Goal: Transaction & Acquisition: Purchase product/service

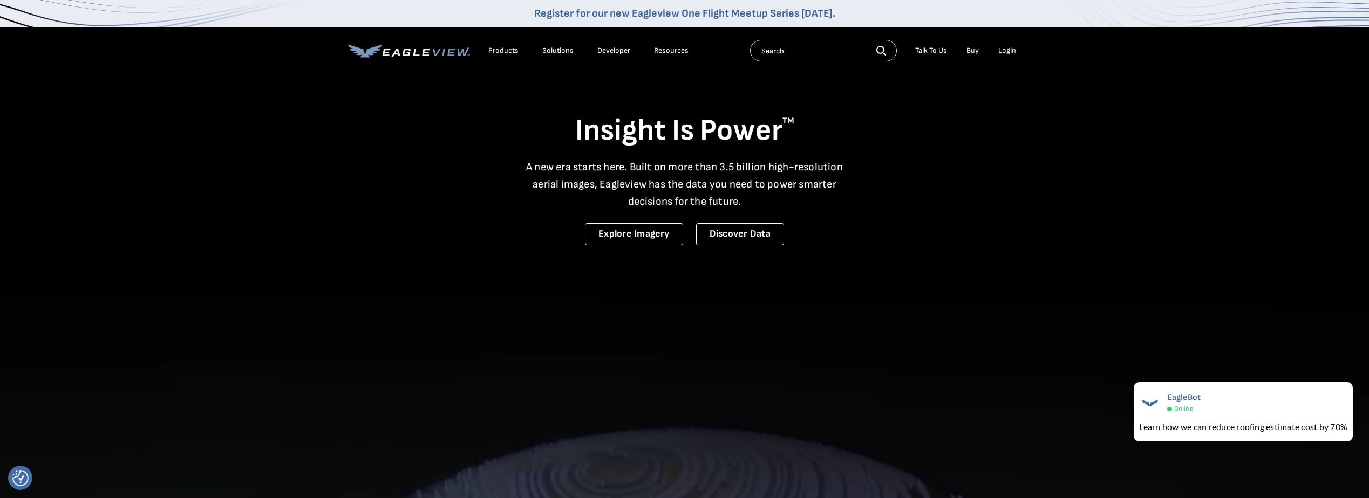
click at [971, 49] on link "Buy" at bounding box center [972, 51] width 12 height 10
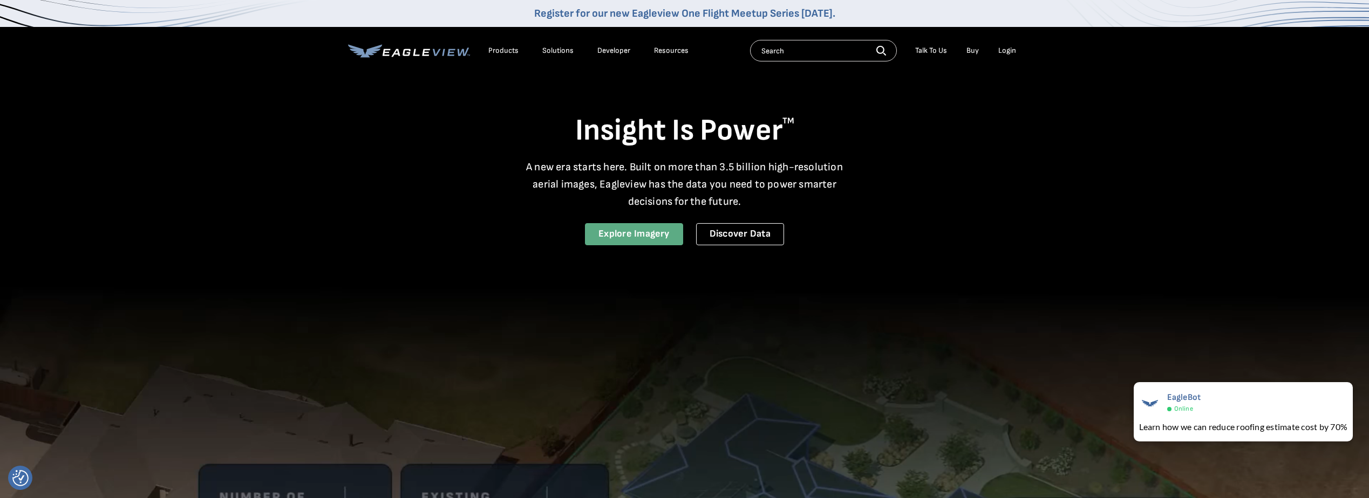
click at [642, 233] on link "Explore Imagery" at bounding box center [634, 234] width 98 height 22
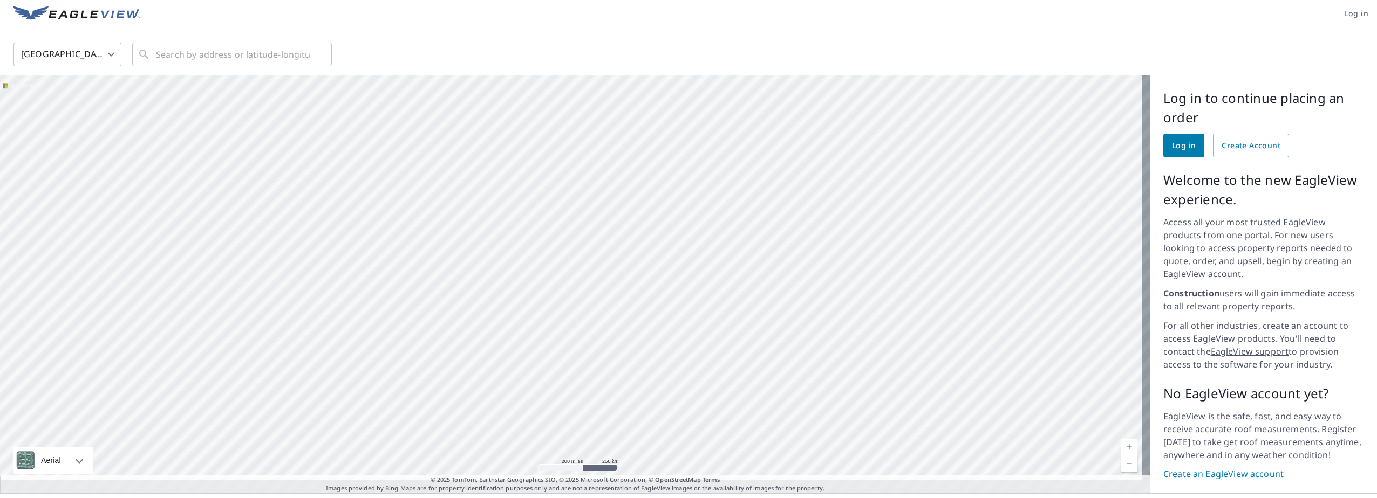
scroll to position [8, 0]
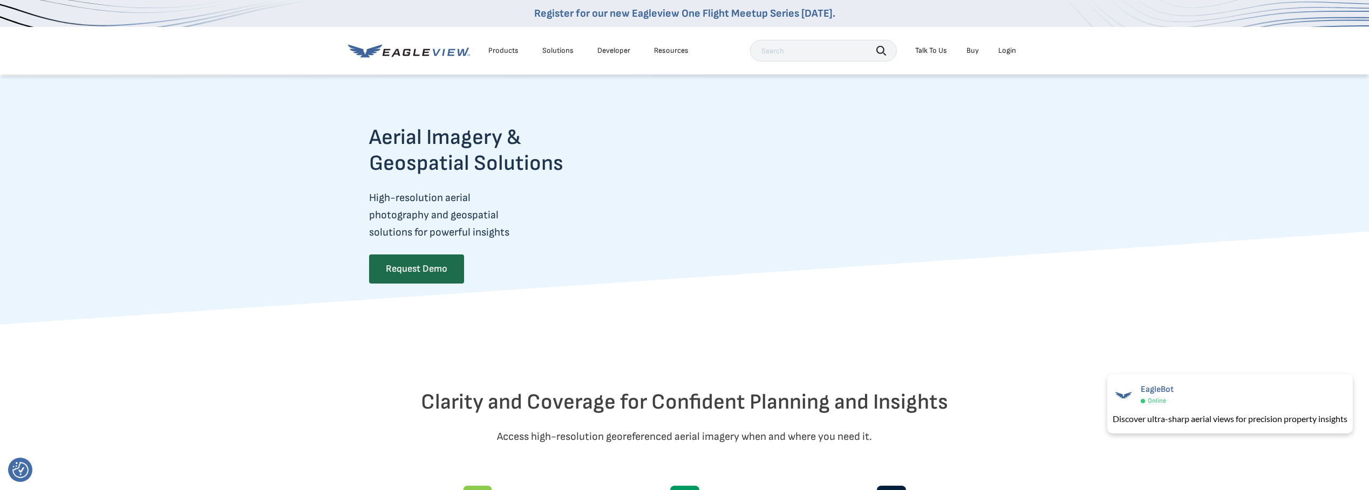
click at [1011, 52] on div "Login" at bounding box center [1007, 51] width 18 height 10
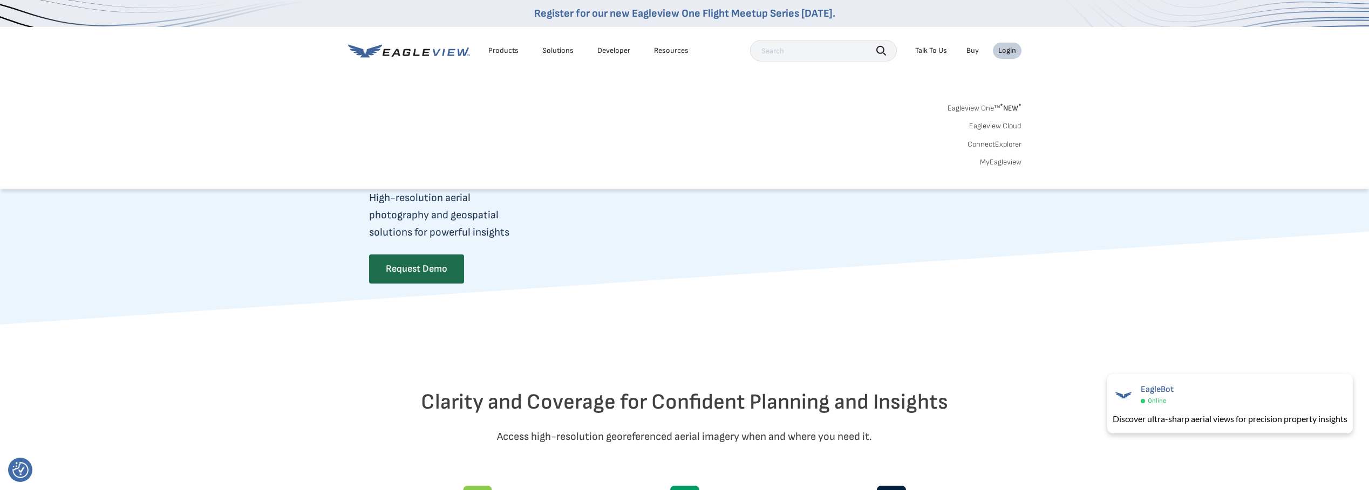
click at [937, 50] on div "Talk To Us" at bounding box center [931, 51] width 32 height 10
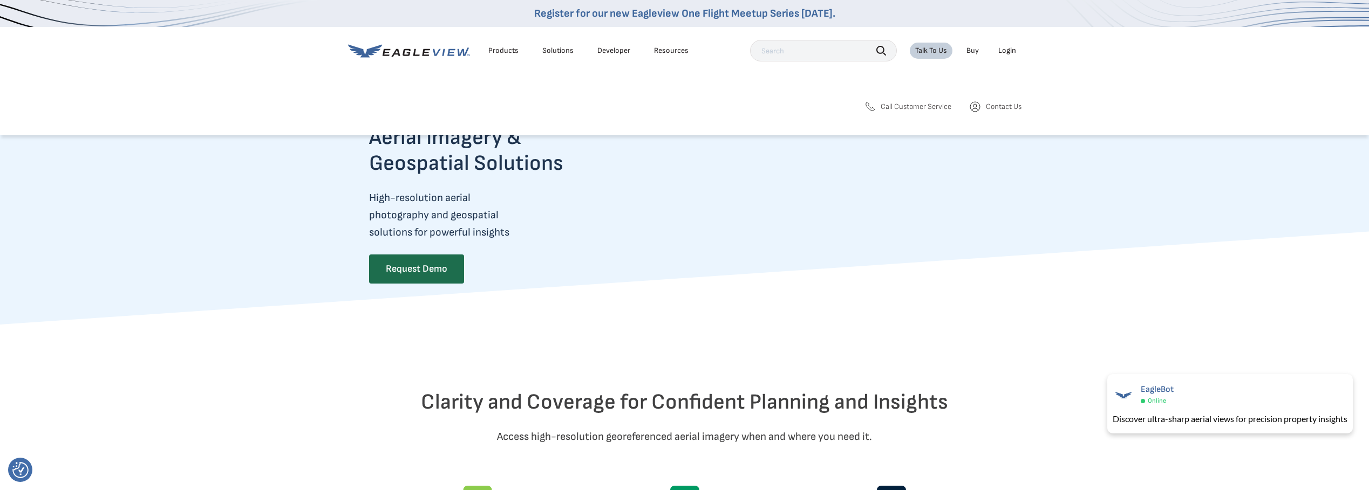
click at [668, 52] on div "Resources" at bounding box center [671, 51] width 35 height 10
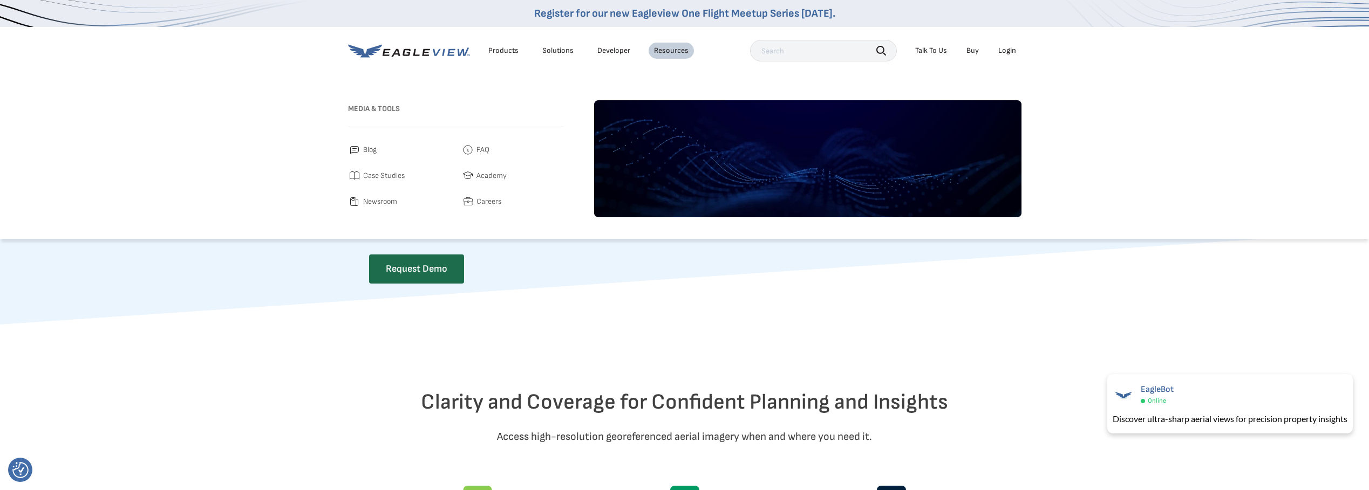
click at [614, 53] on link "Developer" at bounding box center [613, 51] width 33 height 10
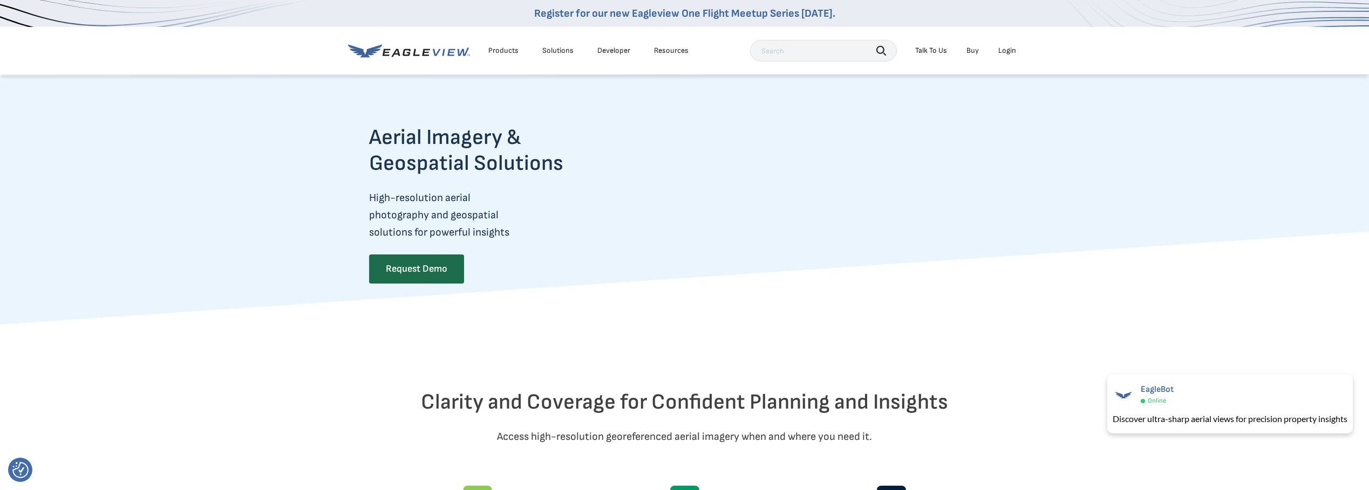
click at [495, 49] on div "Products" at bounding box center [503, 51] width 30 height 10
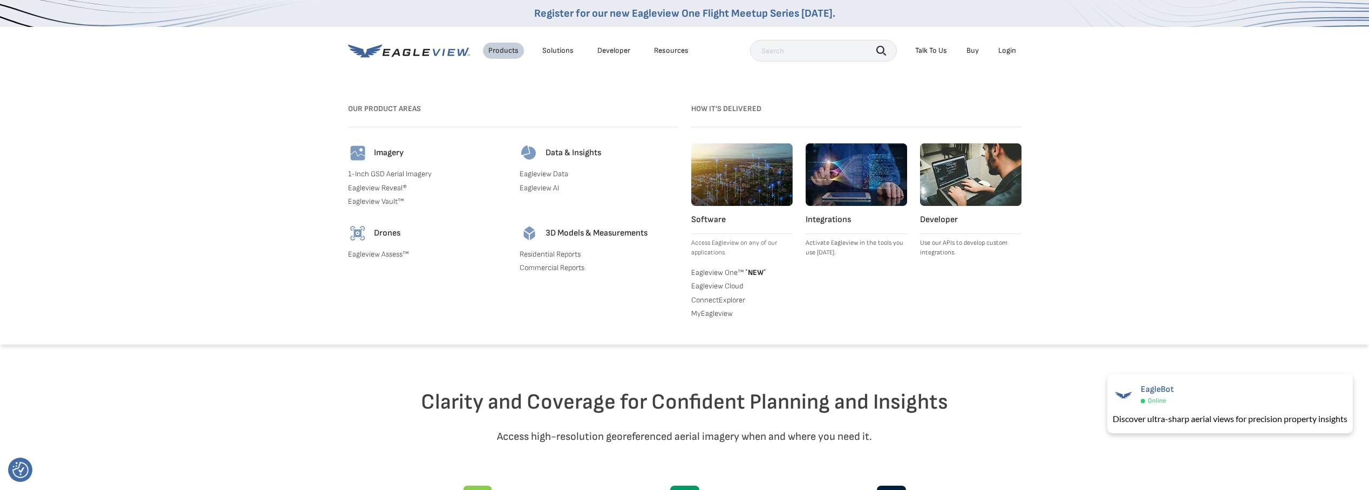
click at [857, 183] on img at bounding box center [855, 174] width 101 height 63
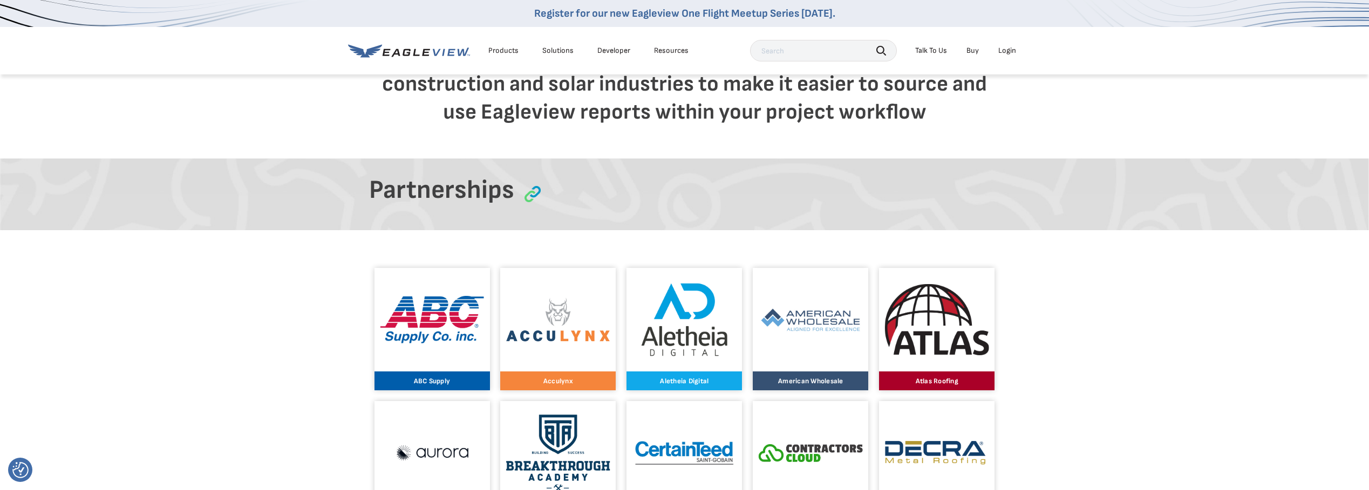
scroll to position [54, 0]
